Goal: Information Seeking & Learning: Learn about a topic

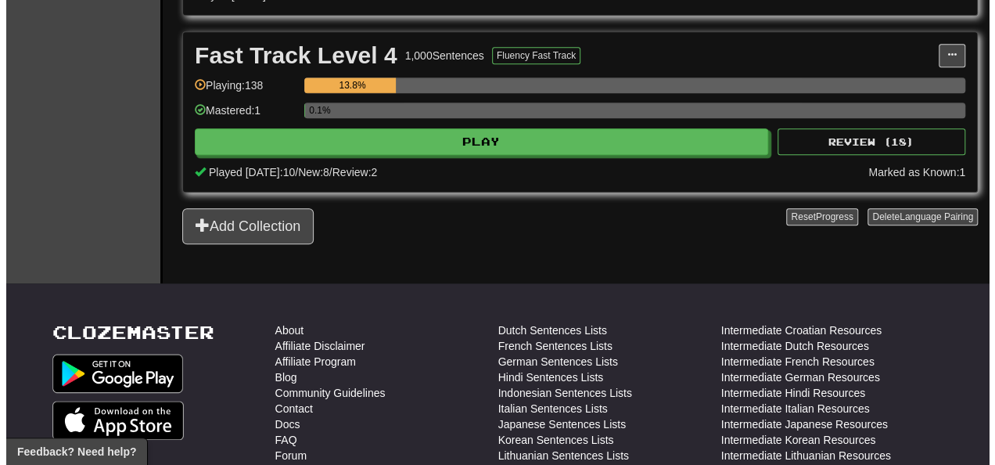
scroll to position [861, 0]
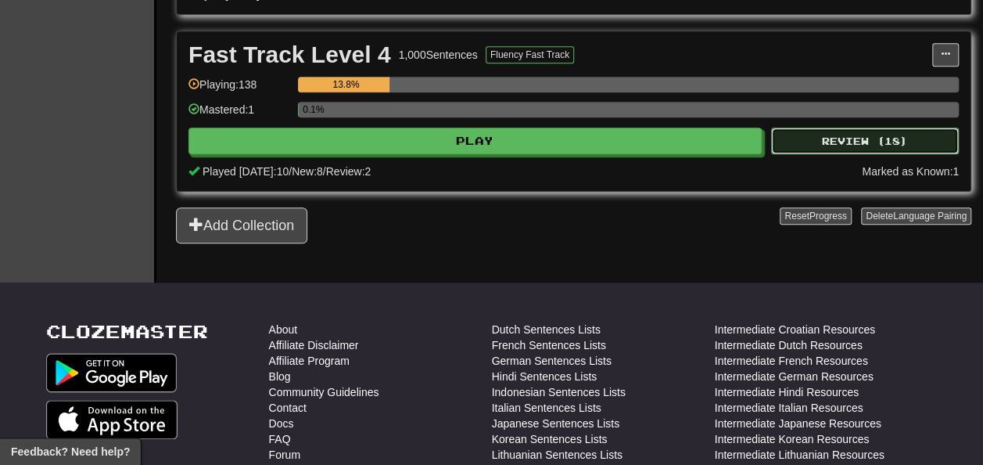
click at [802, 154] on button "Review ( 18 )" at bounding box center [865, 141] width 188 height 27
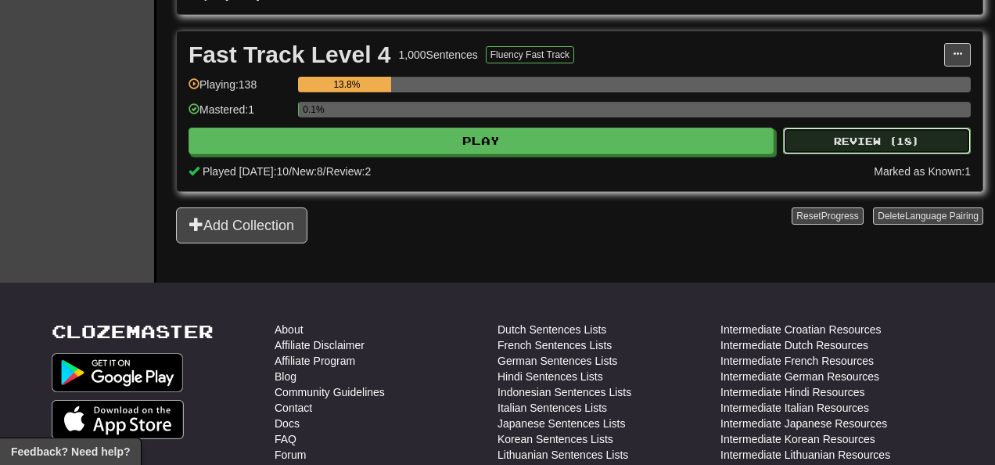
select select "**"
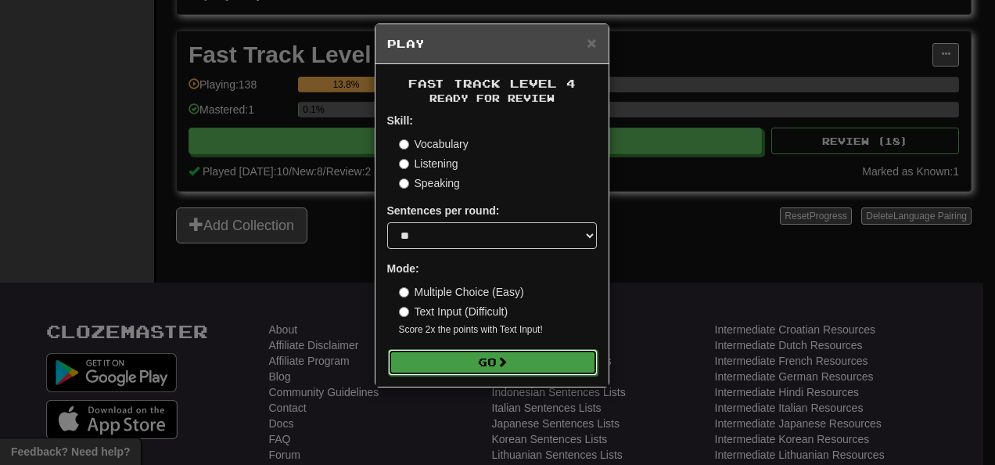
click at [523, 358] on button "Go" at bounding box center [493, 362] width 210 height 27
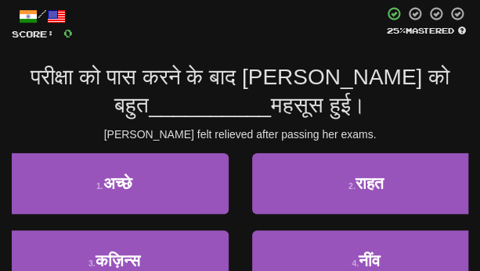
scroll to position [156, 0]
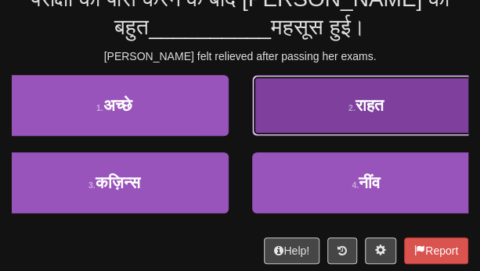
click at [405, 112] on button "2 . राहत" at bounding box center [366, 105] width 228 height 61
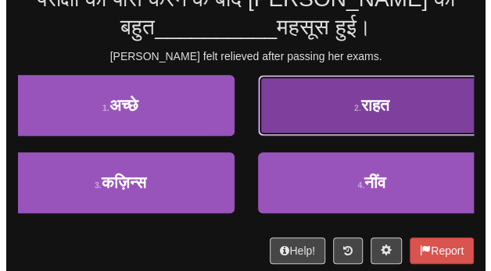
scroll to position [164, 0]
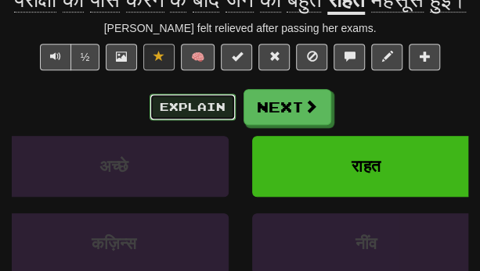
click at [194, 120] on button "Explain" at bounding box center [192, 107] width 86 height 27
